Goal: Task Accomplishment & Management: Complete application form

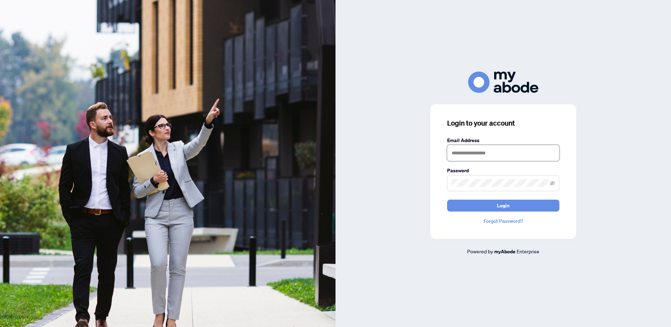
click at [451, 151] on input "text" at bounding box center [503, 153] width 112 height 16
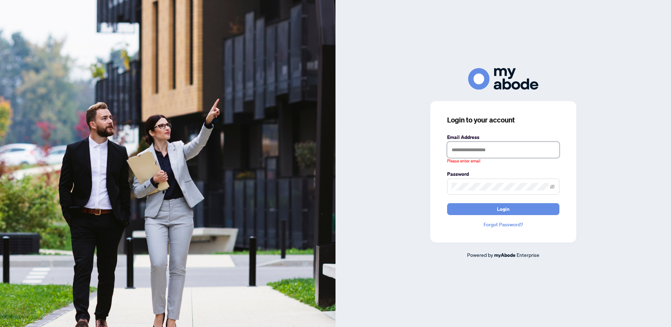
type input "**********"
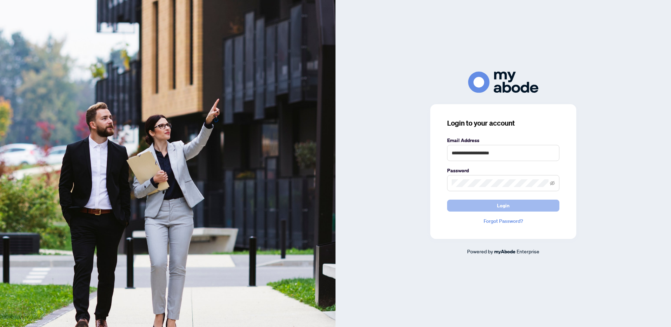
click at [505, 207] on span "Login" at bounding box center [503, 205] width 13 height 11
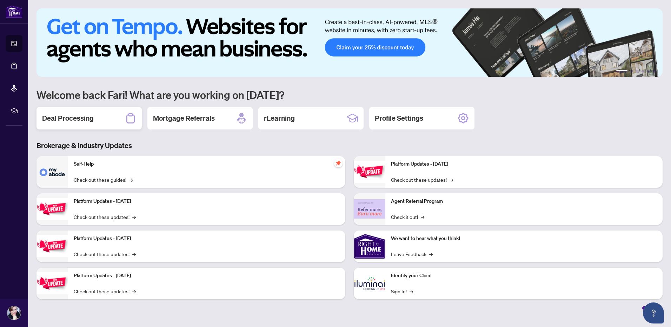
click at [77, 118] on h2 "Deal Processing" at bounding box center [68, 118] width 52 height 10
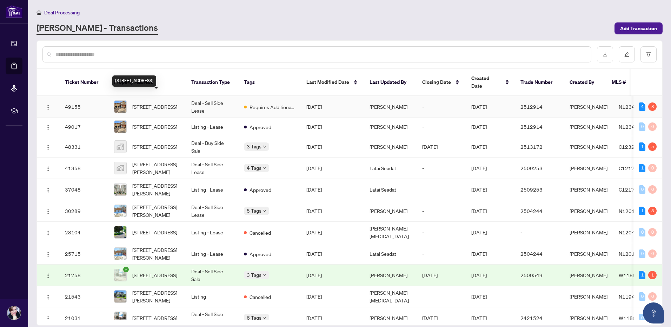
click at [161, 103] on span "[STREET_ADDRESS]" at bounding box center [154, 107] width 45 height 8
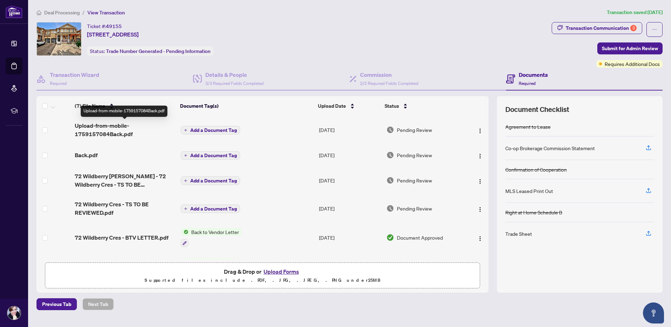
click at [100, 125] on span "Upload-from-mobile-1759157084Back.pdf" at bounding box center [125, 129] width 100 height 17
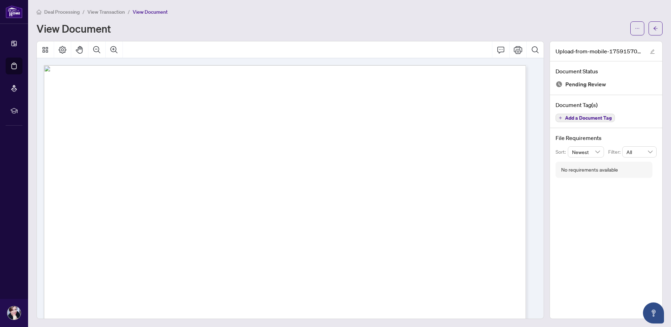
click at [277, 14] on div "Deal Processing / View Transaction / View Document" at bounding box center [349, 12] width 626 height 8
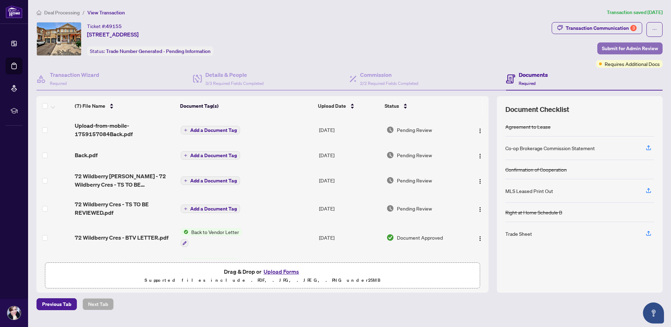
click at [614, 46] on span "Submit for Admin Review" at bounding box center [630, 48] width 56 height 11
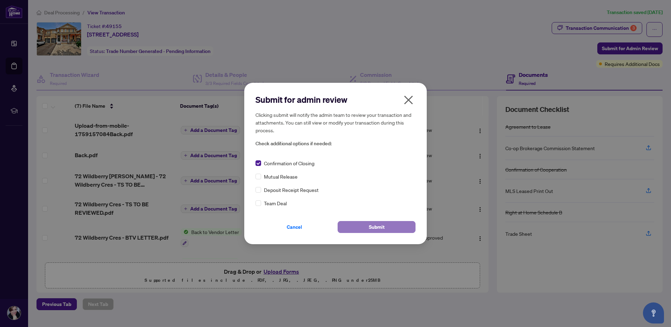
click at [368, 229] on button "Submit" at bounding box center [377, 227] width 78 height 12
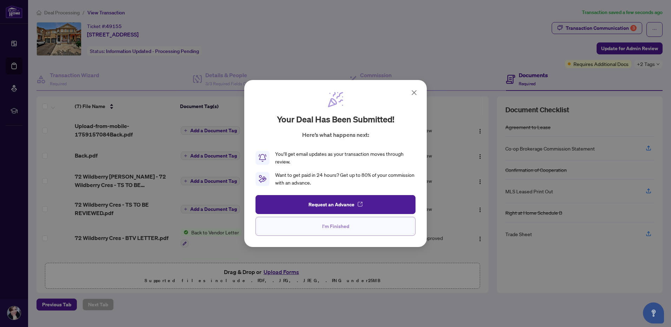
click at [331, 225] on span "I'm Finished" at bounding box center [335, 226] width 27 height 11
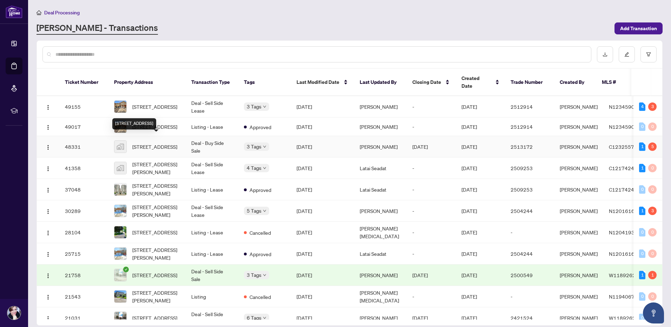
click at [169, 143] on span "[STREET_ADDRESS]" at bounding box center [154, 147] width 45 height 8
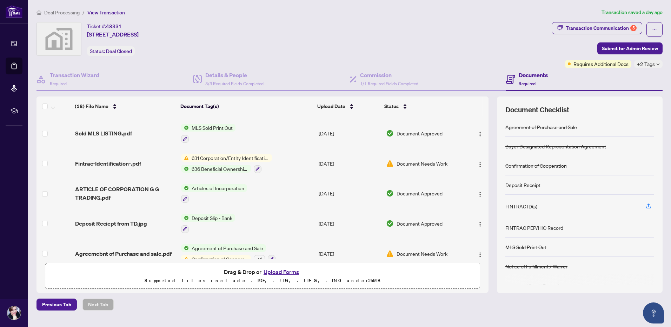
scroll to position [386, 0]
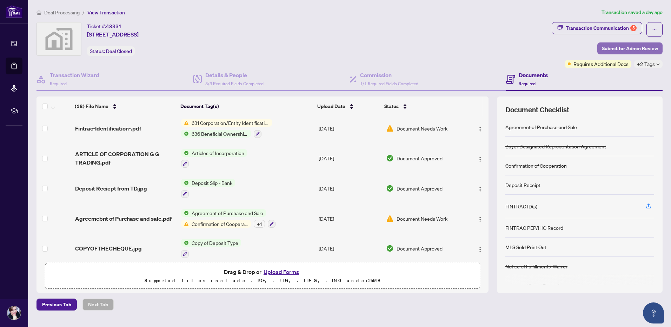
click at [614, 44] on span "Submit for Admin Review" at bounding box center [630, 48] width 56 height 11
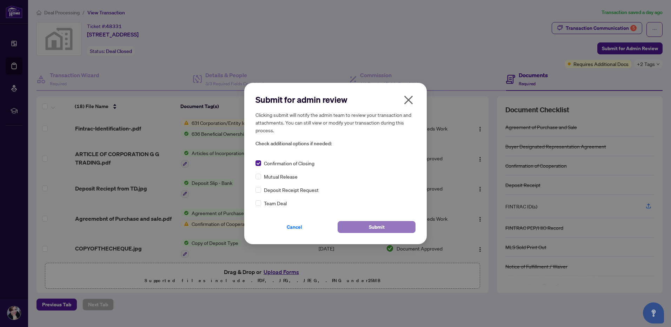
click at [380, 229] on span "Submit" at bounding box center [377, 226] width 16 height 11
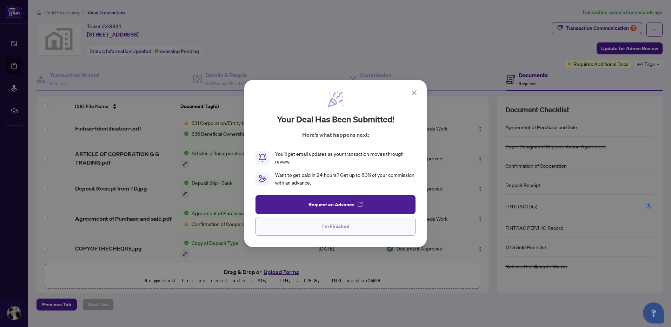
click at [330, 224] on span "I'm Finished" at bounding box center [335, 226] width 27 height 11
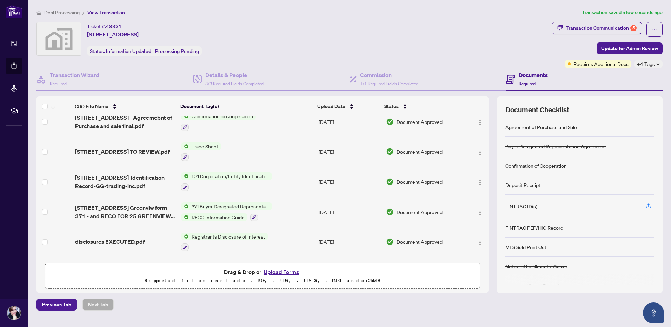
scroll to position [0, 0]
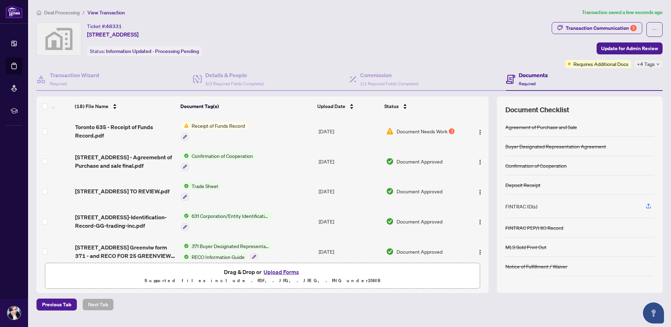
click at [433, 56] on div "Ticket #: 48331 [STREET_ADDRESS] Status: Information Updated - Processing Pendi…" at bounding box center [292, 45] width 515 height 46
click at [436, 49] on div "Ticket #: 48331 [STREET_ADDRESS] Status: Information Updated - Processing Pendi…" at bounding box center [292, 39] width 512 height 34
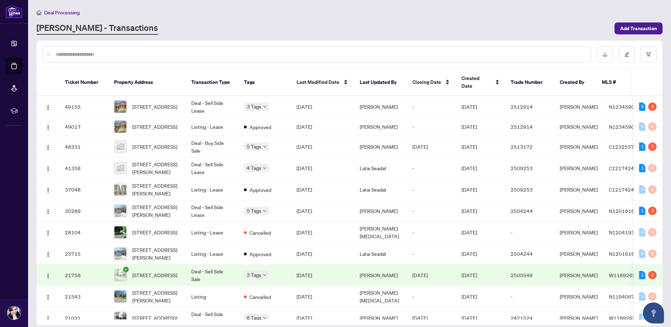
click at [413, 19] on div "Deal Processing [PERSON_NAME] - Transactions Add Transaction" at bounding box center [349, 21] width 626 height 26
click at [301, 20] on div "Deal Processing [PERSON_NAME] - Transactions Add Transaction" at bounding box center [349, 21] width 626 height 26
click at [273, 13] on div "Deal Processing" at bounding box center [349, 12] width 626 height 8
